Goal: Information Seeking & Learning: Learn about a topic

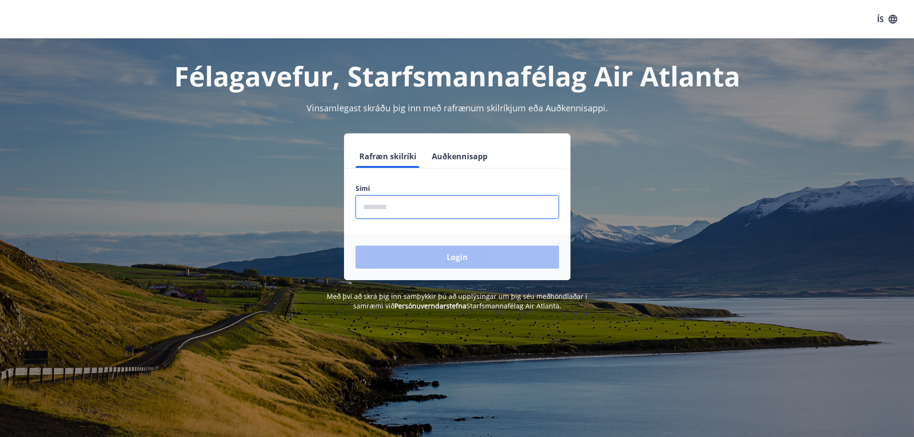
click at [442, 208] on input "phone" at bounding box center [457, 207] width 203 height 24
type input "********"
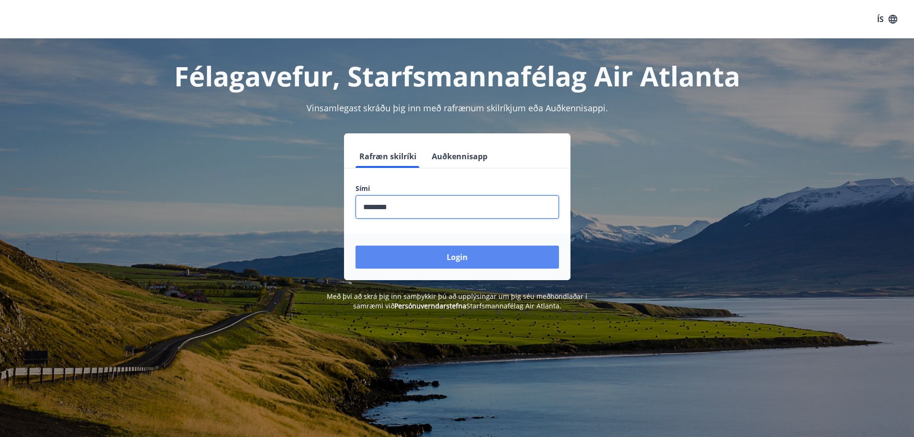
click at [430, 253] on button "Login" at bounding box center [457, 257] width 203 height 23
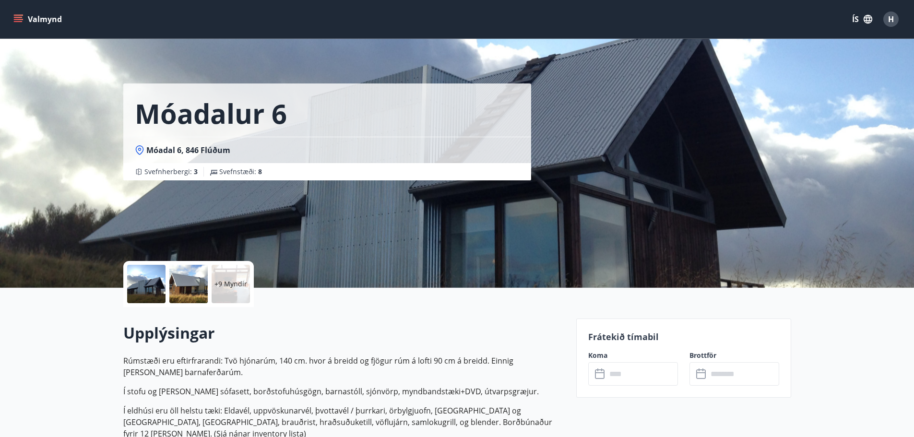
click at [372, 337] on h2 "Upplýsingar" at bounding box center [344, 333] width 442 height 21
drag, startPoint x: 544, startPoint y: 357, endPoint x: 302, endPoint y: 357, distance: 242.4
click at [356, 357] on p "Rúmstæði eru eftirfrarandi: Tvö hjónarúm, 140 cm. hvor á breidd og fjögur rúm á…" at bounding box center [344, 366] width 442 height 23
click at [224, 368] on p "Rúmstæði eru eftirfrarandi: Tvö hjónarúm, 140 cm. hvor á breidd og fjögur rúm á…" at bounding box center [344, 366] width 442 height 23
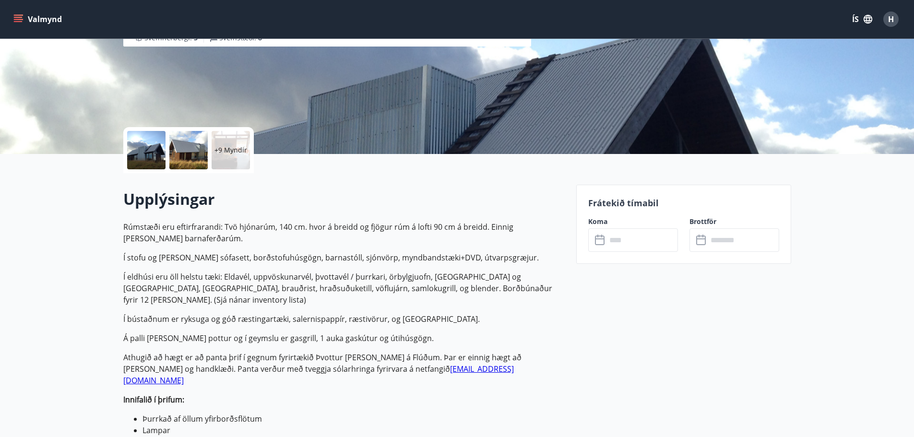
scroll to position [144, 0]
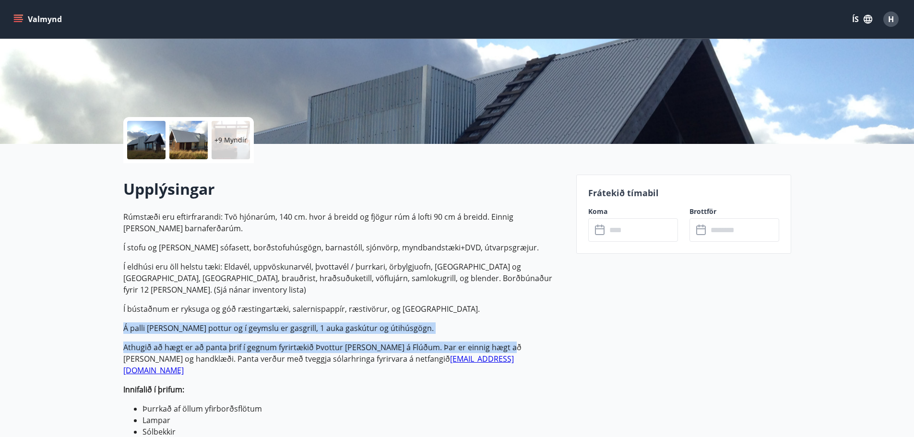
drag, startPoint x: 117, startPoint y: 318, endPoint x: 499, endPoint y: 325, distance: 381.6
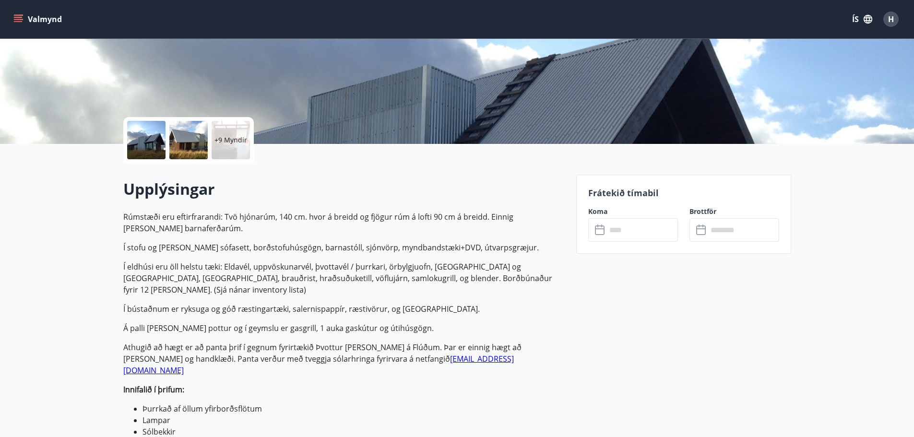
click at [548, 377] on p "Rúmstæði eru eftirfrarandi: Tvö hjónarúm, 140 cm. hvor á breidd og fjögur rúm á…" at bounding box center [344, 433] width 442 height 445
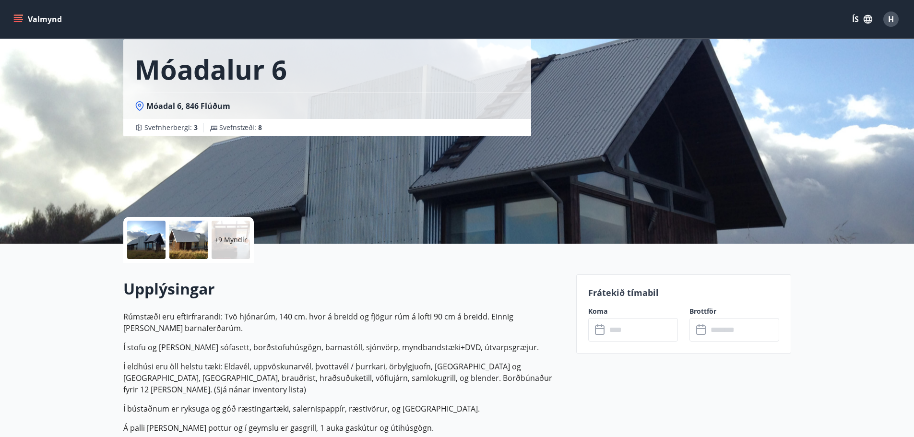
scroll to position [0, 0]
